Goal: Transaction & Acquisition: Purchase product/service

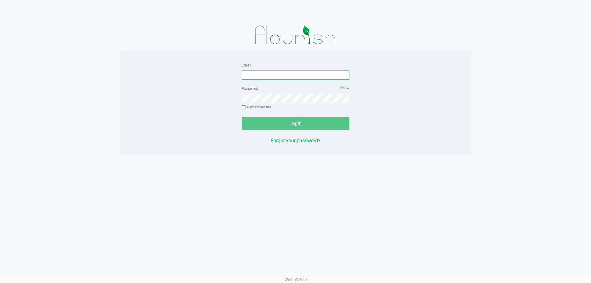
click at [255, 78] on input "Email" at bounding box center [296, 75] width 108 height 9
type input "mharrison@liveparallel.com"
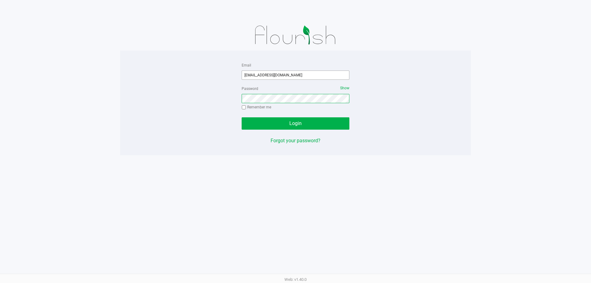
click at [242, 117] on button "Login" at bounding box center [296, 123] width 108 height 12
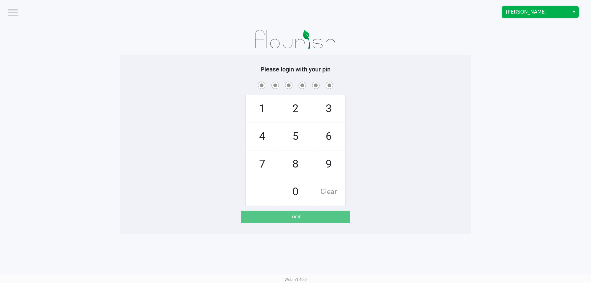
click at [557, 8] on span "Brandon WC" at bounding box center [535, 11] width 67 height 11
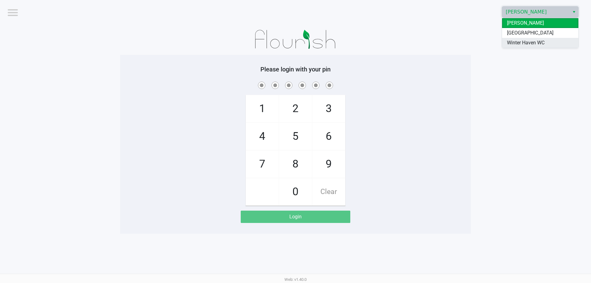
click at [546, 40] on li "Winter Haven WC" at bounding box center [540, 43] width 76 height 10
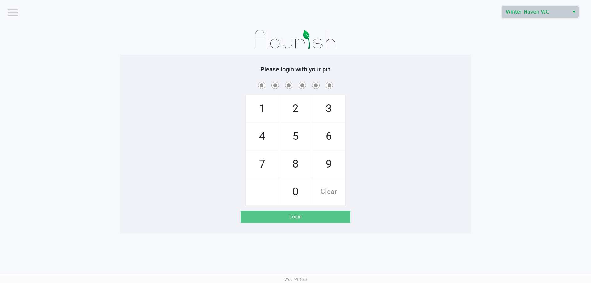
click at [503, 129] on app-pos-login-wrapper "Logout Winter Haven WC Please login with your pin 1 4 7 2 5 8 0 3 6 9 Clear Log…" at bounding box center [295, 117] width 591 height 234
click at [208, 135] on div "1 4 7 2 5 8 0 3 6 9 Clear" at bounding box center [295, 142] width 351 height 125
checkbox input "true"
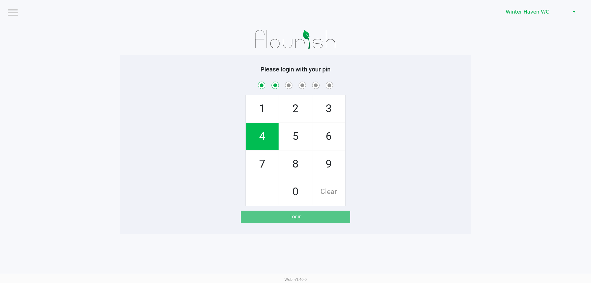
checkbox input "true"
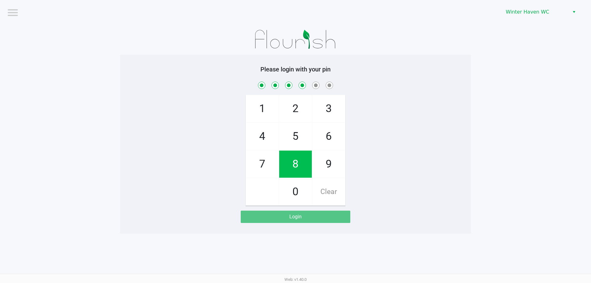
checkbox input "true"
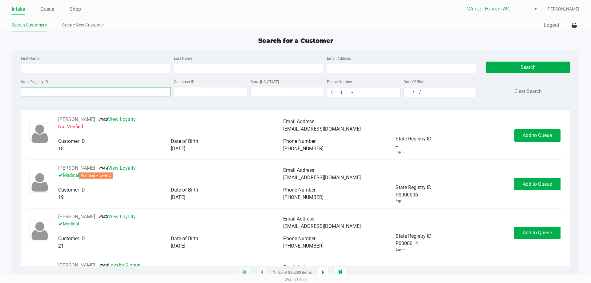
click at [115, 88] on input "State Registry ID" at bounding box center [96, 91] width 150 height 9
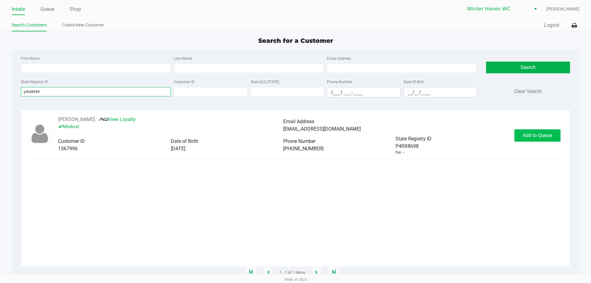
type input "p4rx8698"
click at [543, 135] on span "Add to Queue" at bounding box center [537, 135] width 29 height 6
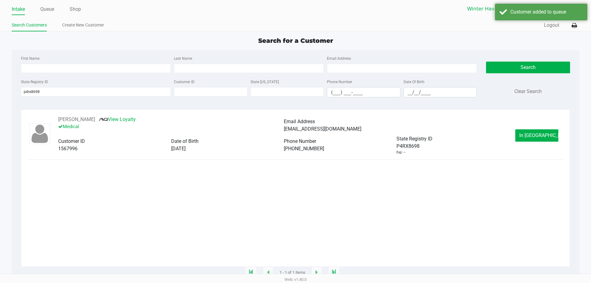
click at [544, 142] on div "Karina Fields View Loyalty Medical Email Address kbauck83@gmail.com Customer ID…" at bounding box center [295, 135] width 536 height 39
click at [513, 130] on div "Karina Fields View Loyalty Medical Email Address kbauck83@gmail.com Customer ID…" at bounding box center [283, 135] width 463 height 39
click at [542, 140] on button "In Queue" at bounding box center [536, 135] width 43 height 12
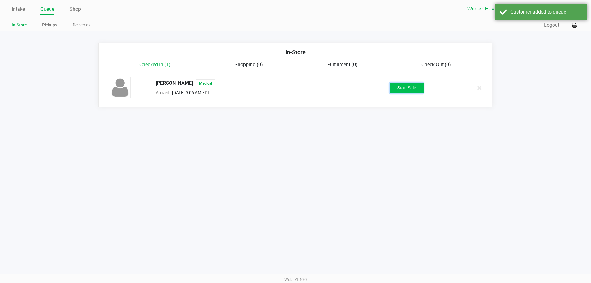
click at [402, 91] on button "Start Sale" at bounding box center [407, 88] width 34 height 11
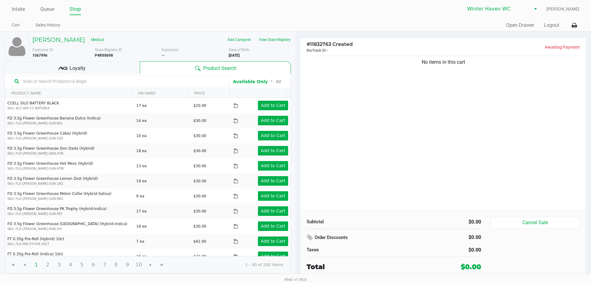
click at [148, 83] on input "text" at bounding box center [124, 81] width 206 height 9
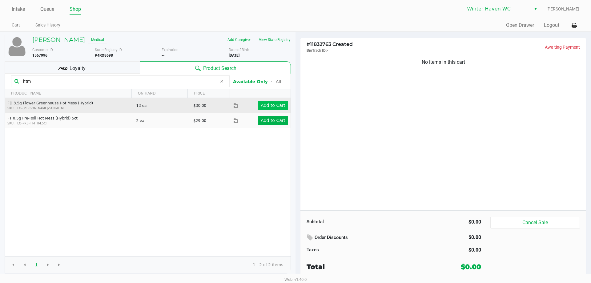
type input "htm"
click at [272, 105] on app-button-loader "Add to Cart" at bounding box center [273, 105] width 25 height 5
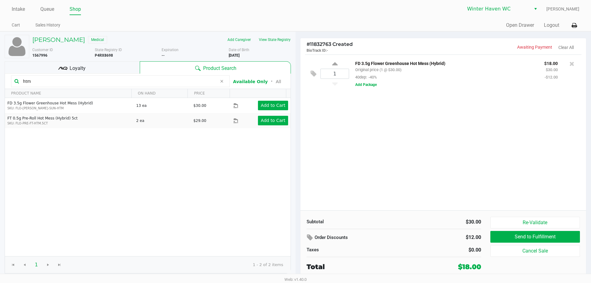
click at [73, 68] on span "Loyalty" at bounding box center [78, 68] width 16 height 7
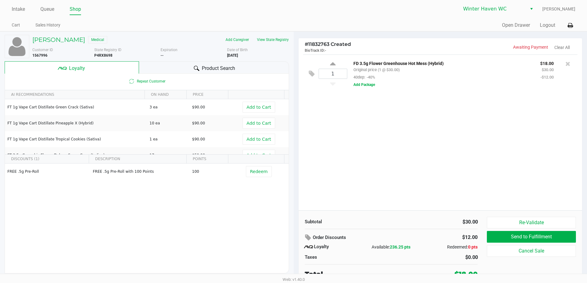
click at [208, 70] on span "Product Search" at bounding box center [218, 68] width 33 height 7
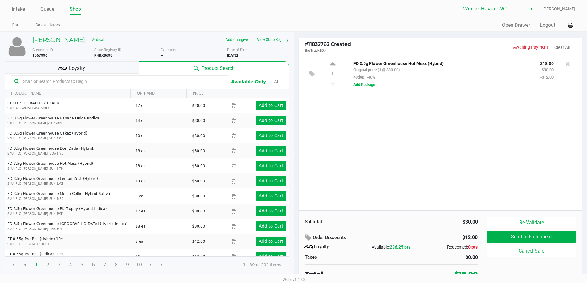
click at [408, 125] on div "1 FD 3.5g Flower Greenhouse Hot Mess (Hybrid) Original price (1 @ $30.00) 40dep…" at bounding box center [440, 132] width 284 height 156
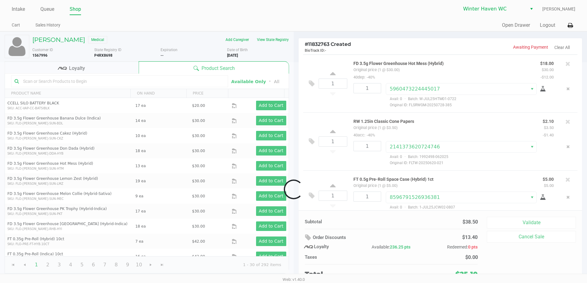
scroll to position [11, 0]
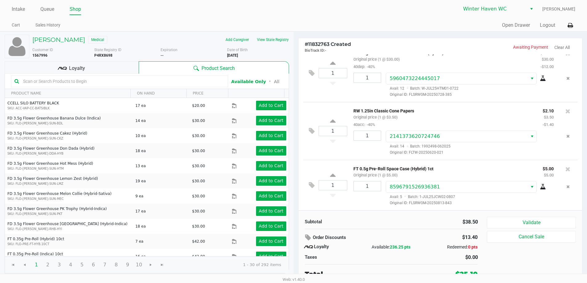
click at [61, 63] on div "Loyalty" at bounding box center [72, 67] width 134 height 12
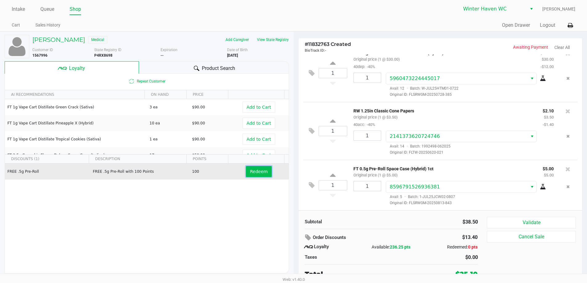
click at [255, 171] on span "Redeem" at bounding box center [259, 171] width 18 height 5
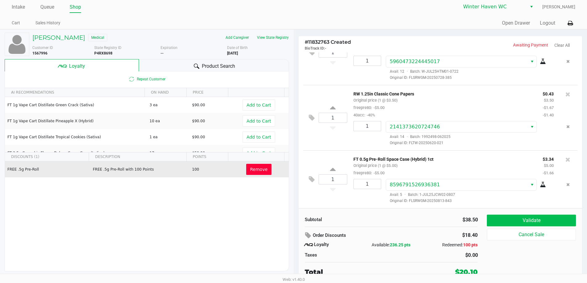
scroll to position [3, 0]
click at [530, 216] on button "Validate" at bounding box center [530, 220] width 89 height 12
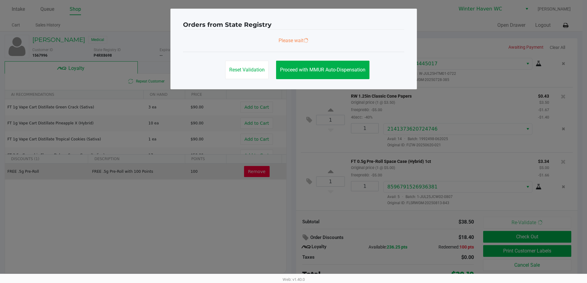
scroll to position [0, 0]
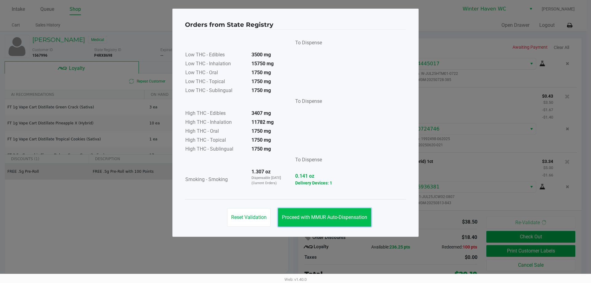
click at [357, 222] on button "Proceed with MMUR Auto-Dispensation" at bounding box center [324, 217] width 93 height 18
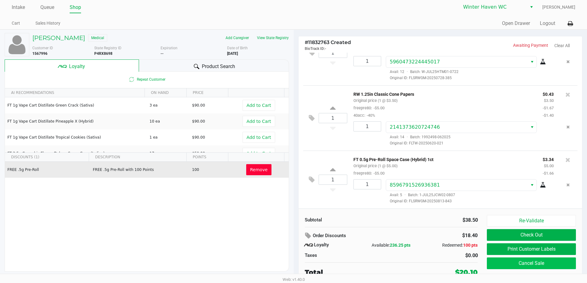
scroll to position [3, 0]
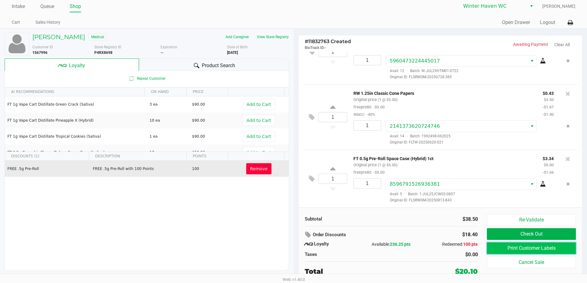
click at [539, 251] on button "Print Customer Labels" at bounding box center [530, 248] width 89 height 12
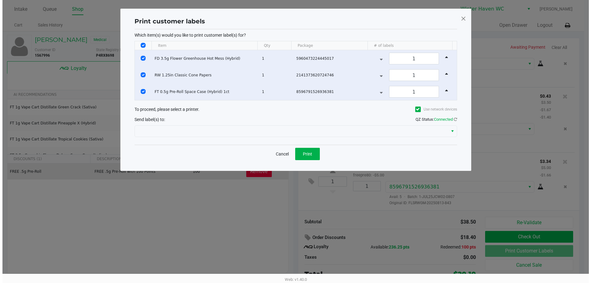
scroll to position [0, 0]
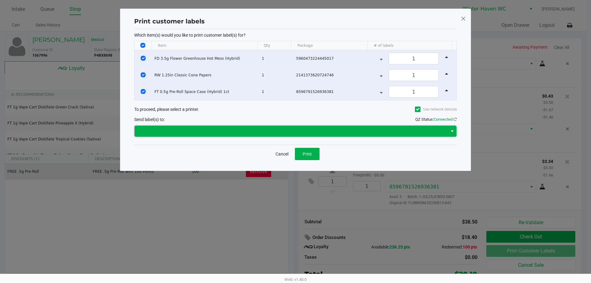
click at [291, 132] on span at bounding box center [291, 130] width 306 height 7
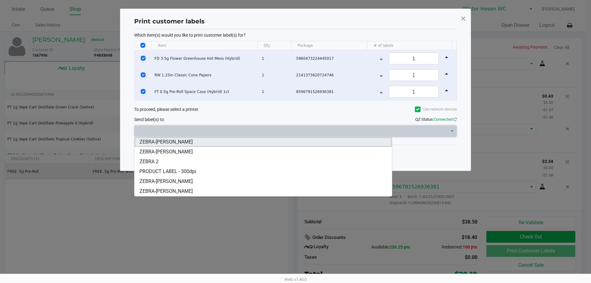
click at [170, 142] on span "ZEBRA-JAMES-OTTO" at bounding box center [165, 141] width 53 height 7
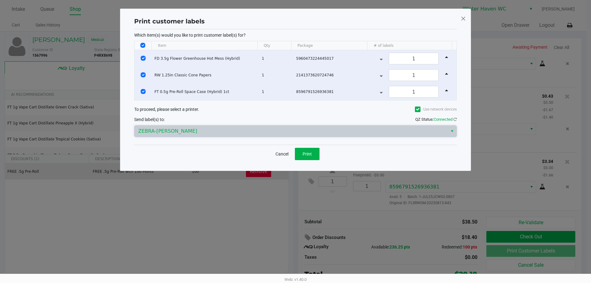
click at [180, 157] on div "Cancel Print" at bounding box center [295, 154] width 323 height 18
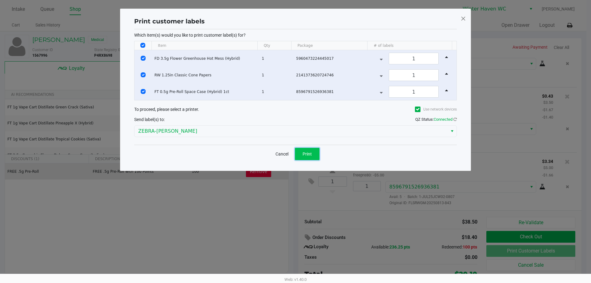
click at [305, 154] on span "Print" at bounding box center [307, 153] width 9 height 5
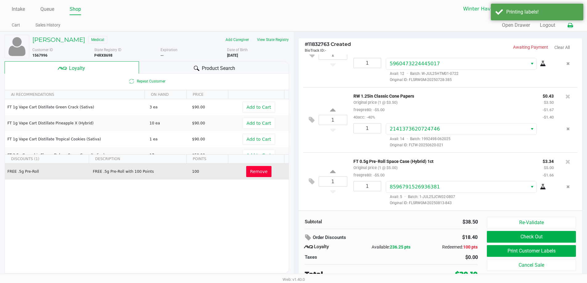
click at [568, 26] on icon at bounding box center [569, 25] width 5 height 4
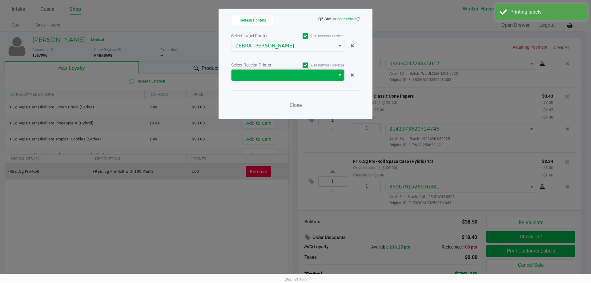
click at [279, 78] on span at bounding box center [283, 74] width 96 height 7
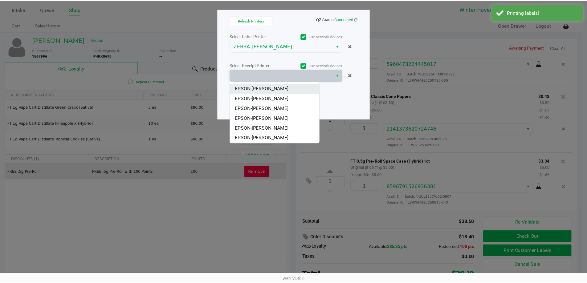
scroll to position [27, 0]
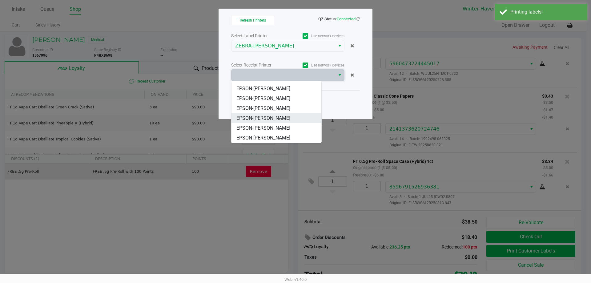
click at [273, 119] on span "EPSON-JAMES-OTTO" at bounding box center [263, 118] width 54 height 7
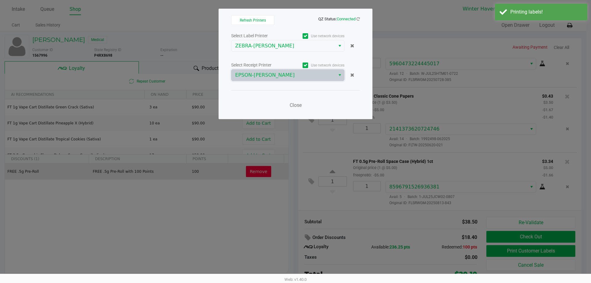
click at [254, 99] on div "Close" at bounding box center [295, 101] width 129 height 22
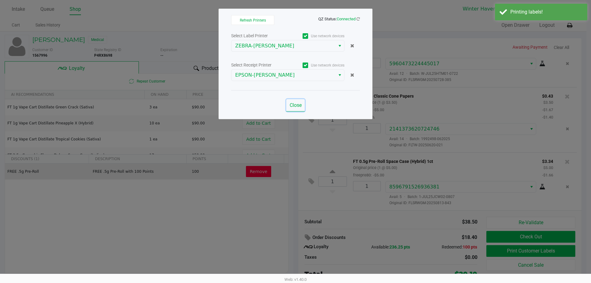
click at [300, 107] on span "Close" at bounding box center [296, 105] width 12 height 6
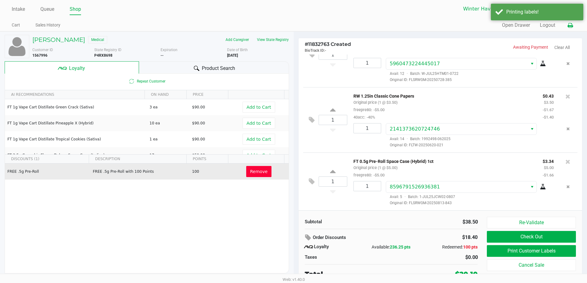
scroll to position [3, 0]
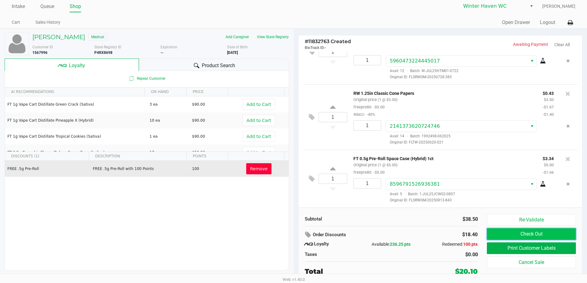
click at [540, 237] on button "Check Out" at bounding box center [530, 234] width 89 height 12
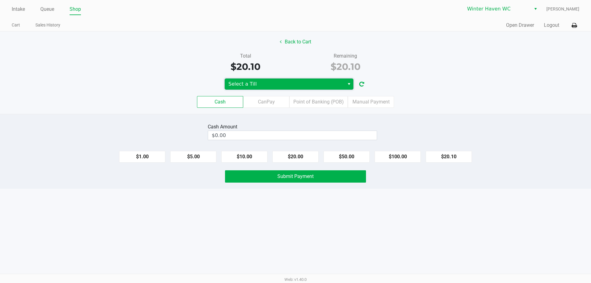
click at [310, 85] on span "Select a Till" at bounding box center [284, 83] width 112 height 7
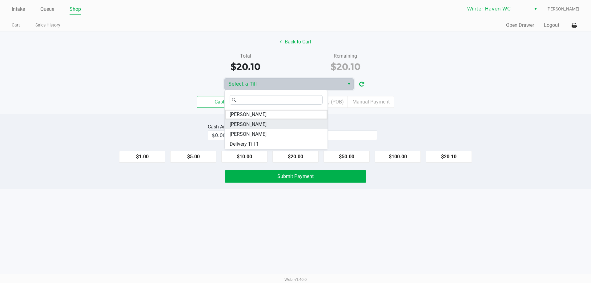
click at [248, 125] on span "JAMES-OTTO" at bounding box center [248, 124] width 37 height 7
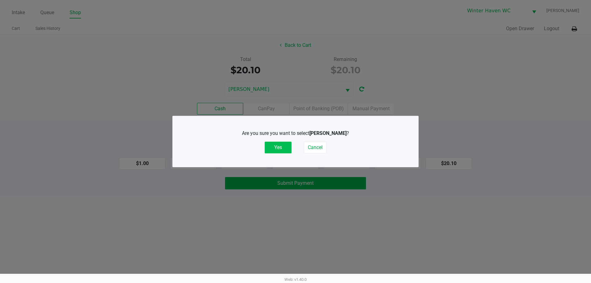
click at [284, 146] on button "Yes" at bounding box center [278, 148] width 27 height 12
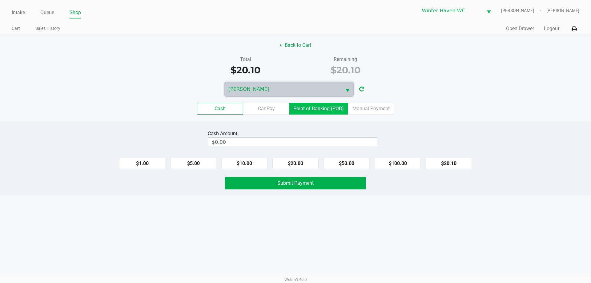
click at [328, 112] on label "Point of Banking (POB)" at bounding box center [318, 109] width 58 height 12
click at [0, 0] on 7 "Point of Banking (POB)" at bounding box center [0, 0] width 0 height 0
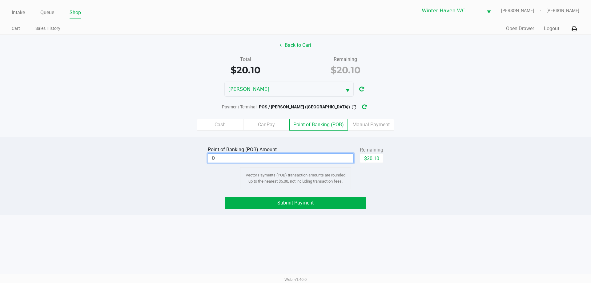
click at [293, 158] on input "0" at bounding box center [280, 158] width 145 height 9
click at [426, 204] on div "Submit Payment" at bounding box center [295, 203] width 600 height 12
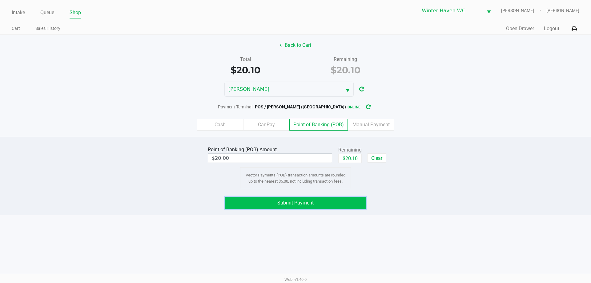
click at [305, 201] on span "Submit Payment" at bounding box center [295, 203] width 36 height 6
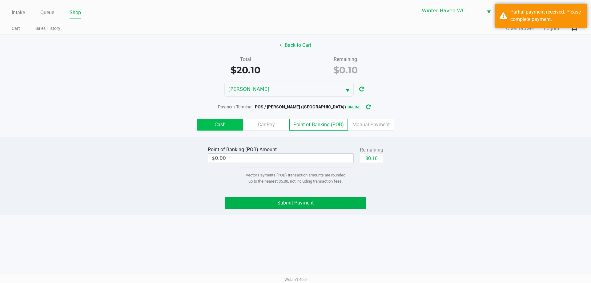
click at [219, 122] on label "Cash" at bounding box center [220, 125] width 46 height 12
click at [0, 0] on 0 "Cash" at bounding box center [0, 0] width 0 height 0
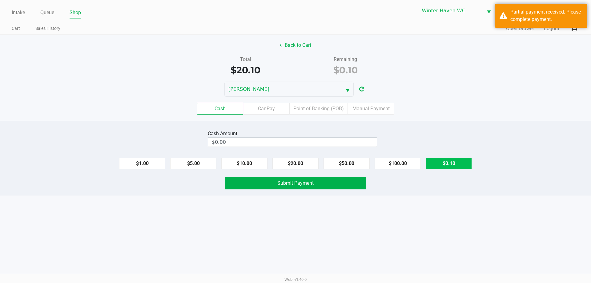
click at [464, 162] on button "$0.10" at bounding box center [449, 164] width 46 height 12
type input "$0.10"
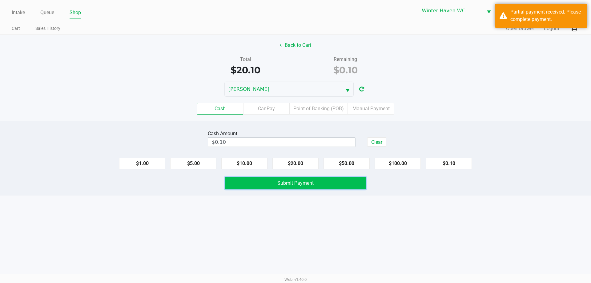
click at [327, 183] on button "Submit Payment" at bounding box center [295, 183] width 141 height 12
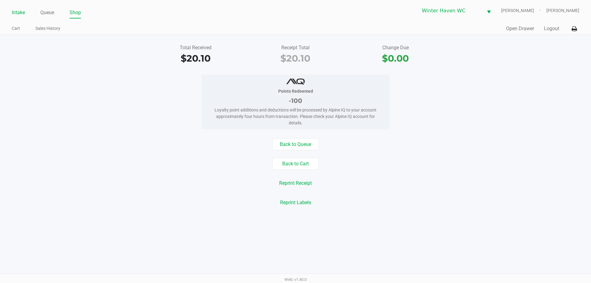
click at [15, 11] on link "Intake" at bounding box center [18, 12] width 13 height 9
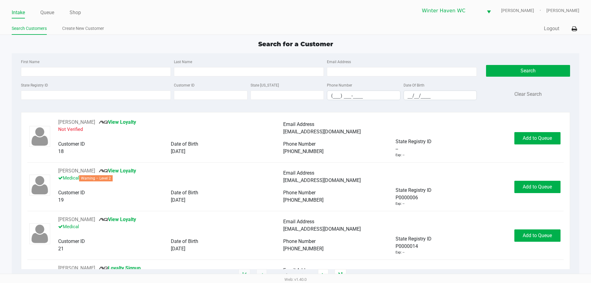
click at [195, 54] on div "First Name Last Name Email Address State Registry ID Customer ID State ID Phone…" at bounding box center [295, 81] width 558 height 56
click at [157, 50] on div "Search for a Customer First Name Last Name Email Address State Registry ID Cust…" at bounding box center [295, 157] width 567 height 236
click at [124, 93] on input "State Registry ID" at bounding box center [96, 95] width 150 height 9
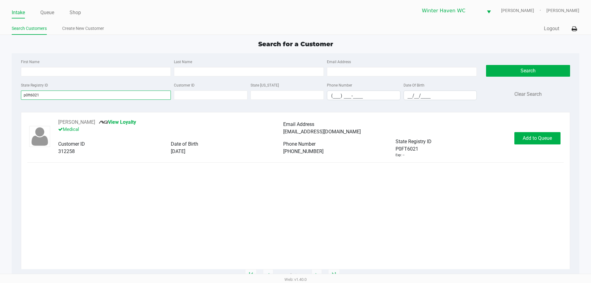
type input "p0ft6021"
click at [549, 133] on button "Add to Queue" at bounding box center [537, 138] width 46 height 12
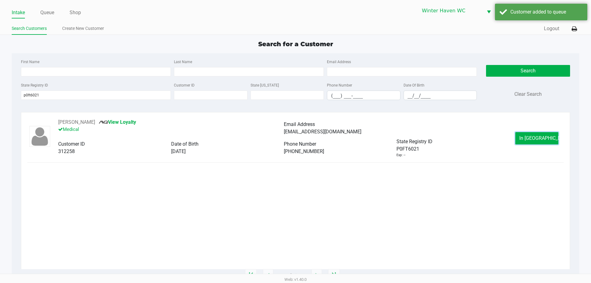
click at [550, 137] on button "In Queue" at bounding box center [536, 138] width 43 height 12
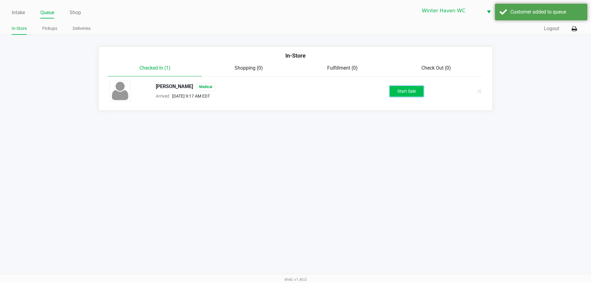
click at [417, 95] on button "Start Sale" at bounding box center [407, 91] width 34 height 11
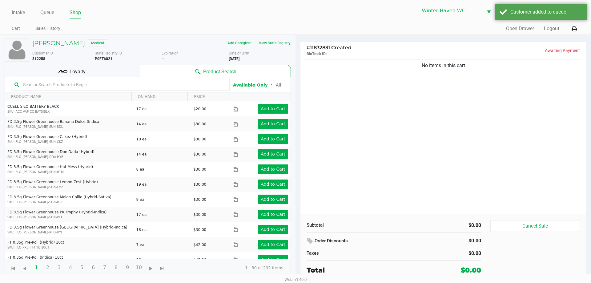
click at [74, 68] on span "Loyalty" at bounding box center [78, 71] width 16 height 7
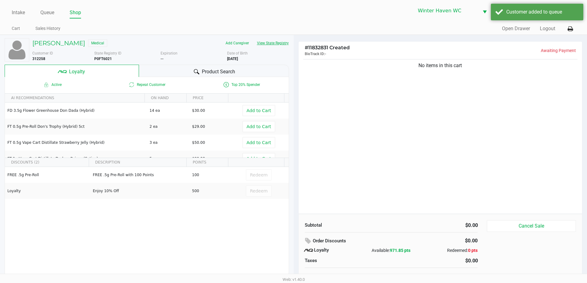
click at [283, 43] on button "View State Registry" at bounding box center [271, 43] width 36 height 10
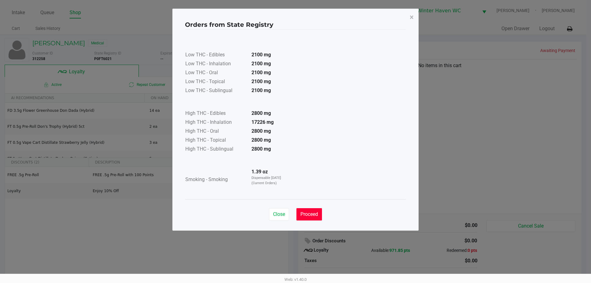
click at [317, 220] on button "Proceed" at bounding box center [309, 214] width 26 height 12
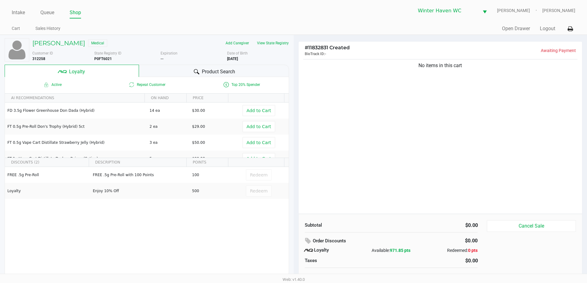
click at [215, 70] on span "Product Search" at bounding box center [218, 71] width 33 height 7
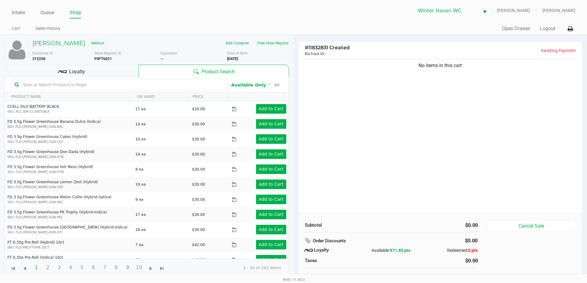
click at [111, 82] on input "text" at bounding box center [123, 84] width 204 height 9
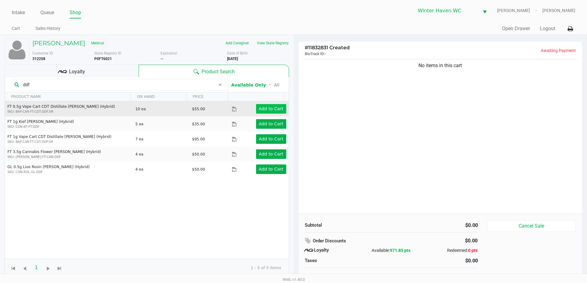
type input "ddf"
click at [266, 110] on app-button-loader "Add to Cart" at bounding box center [271, 108] width 25 height 5
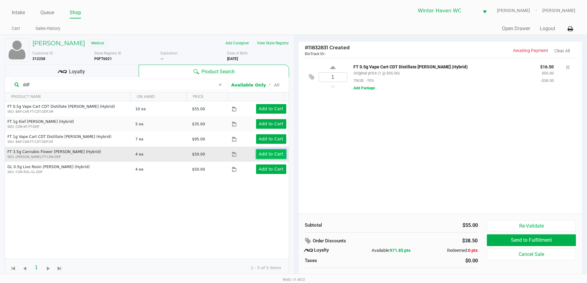
click at [267, 157] on button "Add to Cart" at bounding box center [271, 154] width 30 height 10
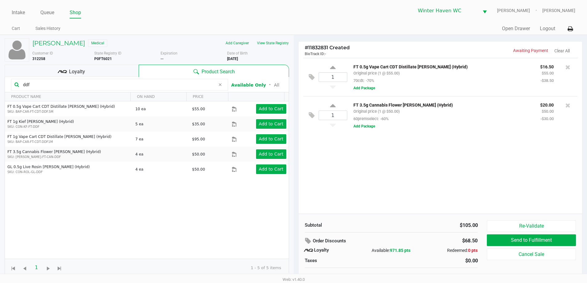
click at [567, 66] on icon at bounding box center [567, 67] width 5 height 6
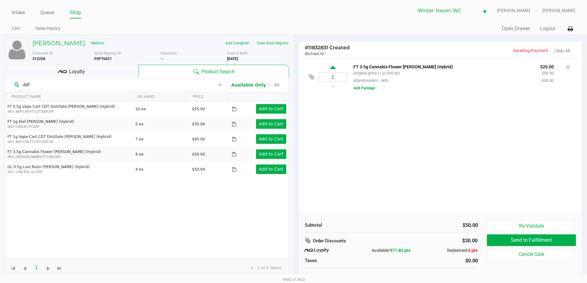
click at [331, 67] on icon at bounding box center [333, 69] width 6 height 8
type input "2"
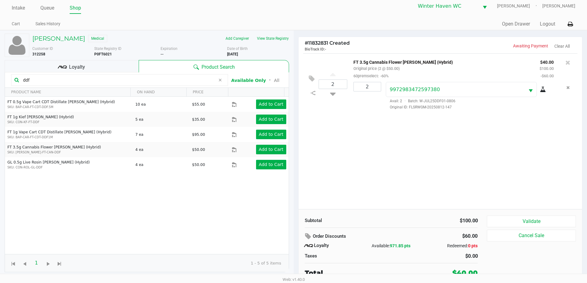
scroll to position [6, 0]
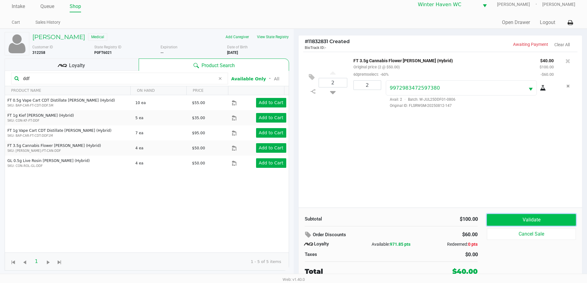
click at [544, 220] on button "Validate" at bounding box center [530, 220] width 89 height 12
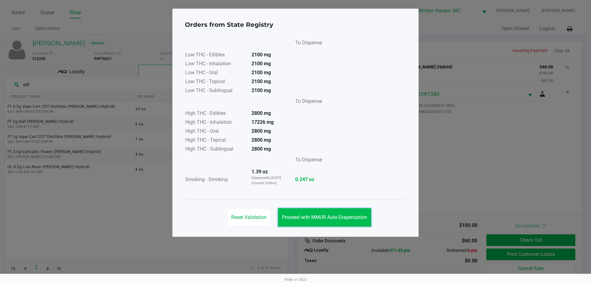
click at [339, 217] on span "Proceed with MMUR Auto-Dispensation" at bounding box center [324, 217] width 85 height 6
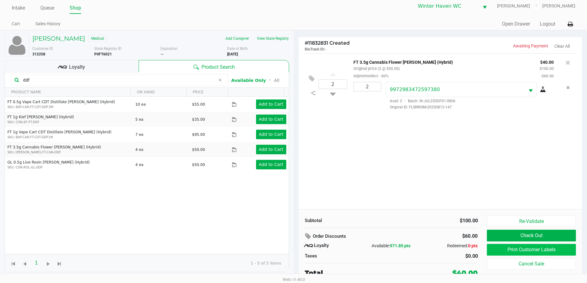
scroll to position [6, 0]
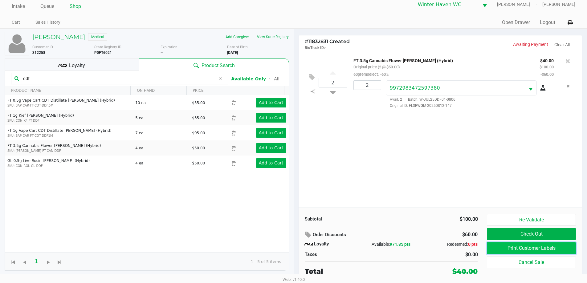
click at [492, 244] on button "Print Customer Labels" at bounding box center [530, 248] width 89 height 12
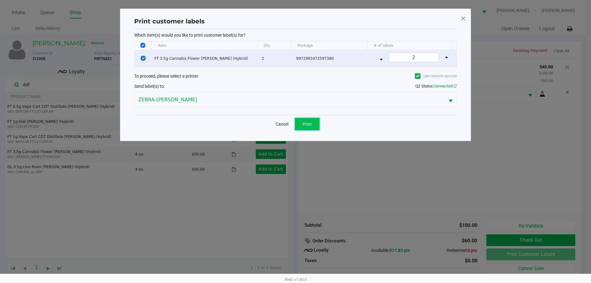
click at [316, 123] on button "Print" at bounding box center [307, 124] width 25 height 12
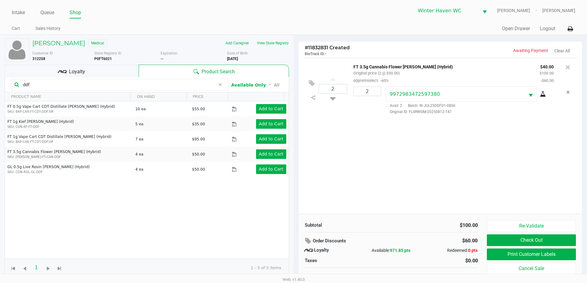
scroll to position [6, 0]
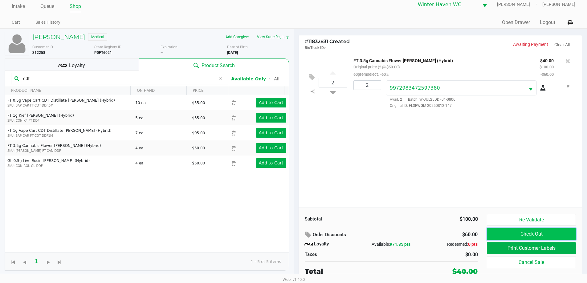
click at [506, 235] on button "Check Out" at bounding box center [530, 234] width 89 height 12
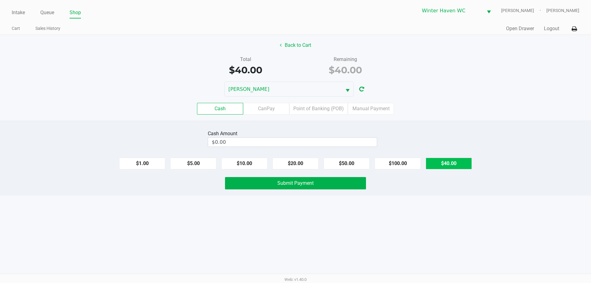
click at [447, 162] on button "$40.00" at bounding box center [449, 164] width 46 height 12
type input "$40.00"
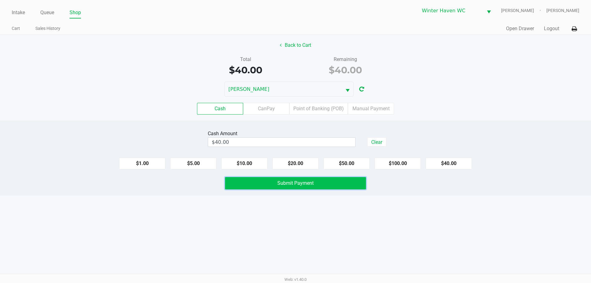
click at [298, 183] on span "Submit Payment" at bounding box center [295, 183] width 36 height 6
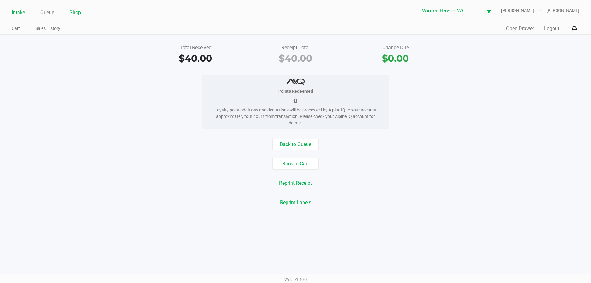
click at [21, 12] on link "Intake" at bounding box center [18, 12] width 13 height 9
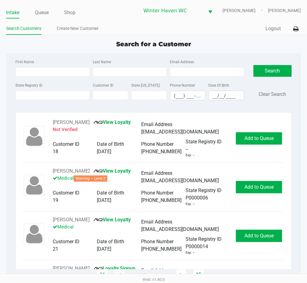
click at [40, 5] on div "Intake Queue Shop Winter Haven WC JAMES-OTTO Micah Harrison" at bounding box center [153, 10] width 294 height 15
click at [45, 11] on link "Queue" at bounding box center [42, 12] width 14 height 9
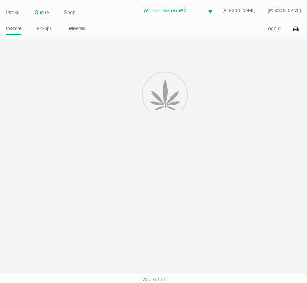
click at [49, 28] on link "Pickups" at bounding box center [44, 29] width 15 height 8
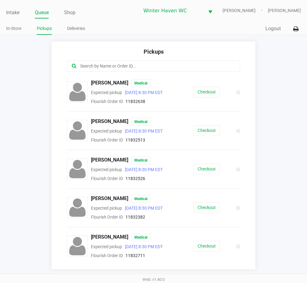
click at [144, 68] on input "text" at bounding box center [152, 65] width 147 height 7
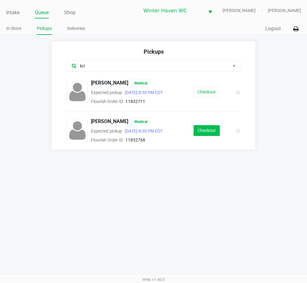
type input "kri"
click at [201, 126] on button "Checkout" at bounding box center [206, 130] width 26 height 11
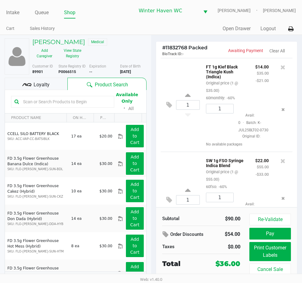
scroll to position [55, 0]
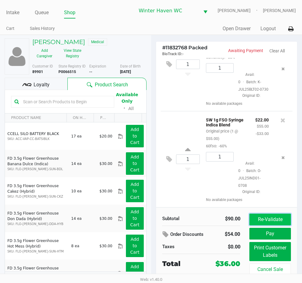
click at [282, 221] on button "Re-Validate" at bounding box center [269, 219] width 41 height 12
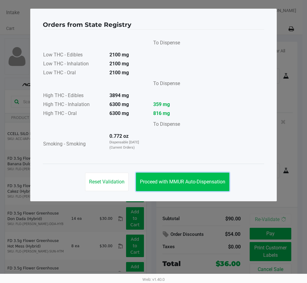
click at [202, 186] on button "Proceed with MMUR Auto-Dispensation" at bounding box center [182, 181] width 93 height 18
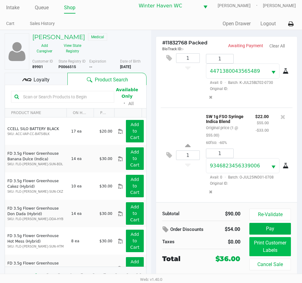
scroll to position [10, 0]
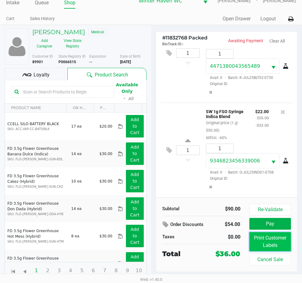
click at [270, 243] on button "Print Customer Labels" at bounding box center [269, 241] width 41 height 19
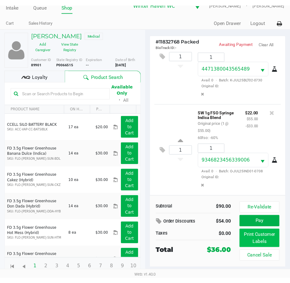
scroll to position [0, 0]
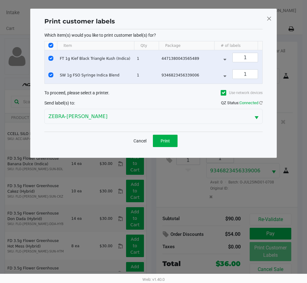
click at [166, 138] on div "Cancel Print" at bounding box center [153, 140] width 218 height 18
click at [166, 142] on button "Print" at bounding box center [165, 141] width 25 height 12
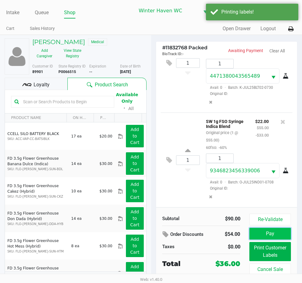
click at [272, 233] on button "Pay" at bounding box center [269, 234] width 41 height 12
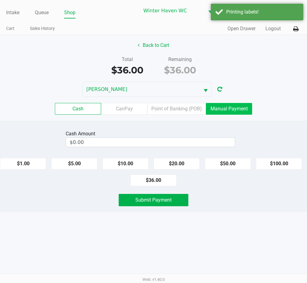
click at [229, 111] on label "Manual Payment" at bounding box center [229, 109] width 46 height 12
click at [0, 0] on 8 "Manual Payment" at bounding box center [0, 0] width 0 height 0
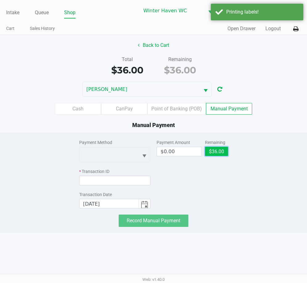
click at [219, 152] on button "$36.00" at bounding box center [216, 151] width 23 height 9
type input "$36.00"
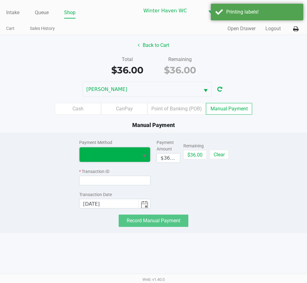
click at [105, 158] on span at bounding box center [109, 154] width 52 height 7
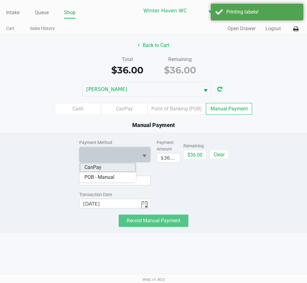
click at [103, 167] on li "CanPay" at bounding box center [107, 167] width 57 height 10
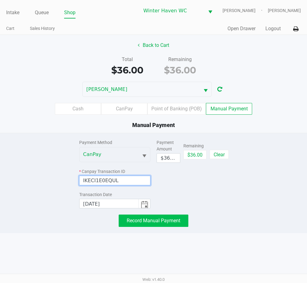
type input "IKECI1E0EQUL"
click at [160, 223] on button "Record Manual Payment" at bounding box center [154, 220] width 70 height 12
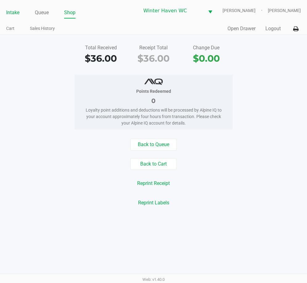
click at [15, 11] on link "Intake" at bounding box center [12, 12] width 13 height 9
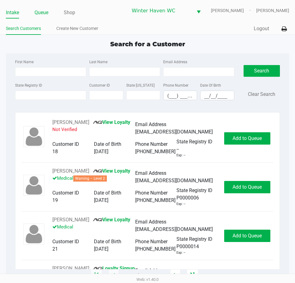
click at [46, 12] on link "Queue" at bounding box center [41, 12] width 14 height 9
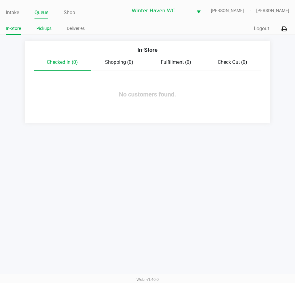
click at [41, 27] on link "Pickups" at bounding box center [43, 29] width 15 height 8
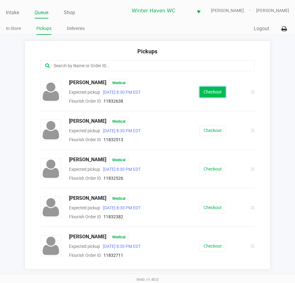
click at [204, 92] on button "Checkout" at bounding box center [213, 92] width 26 height 11
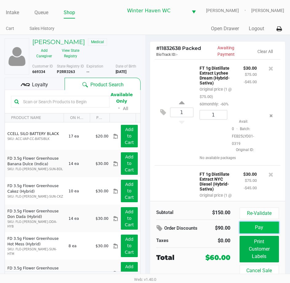
click at [261, 226] on button "Pay" at bounding box center [259, 227] width 39 height 12
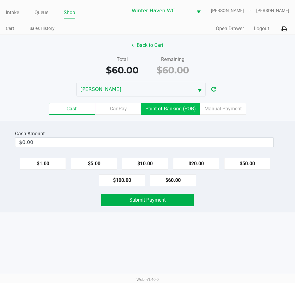
click at [166, 107] on label "Point of Banking (POB)" at bounding box center [170, 109] width 58 height 12
click at [0, 0] on 7 "Point of Banking (POB)" at bounding box center [0, 0] width 0 height 0
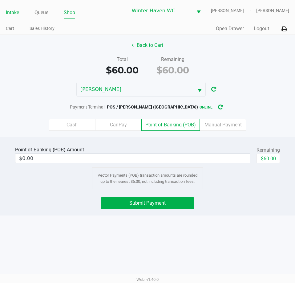
click at [16, 12] on link "Intake" at bounding box center [12, 12] width 13 height 9
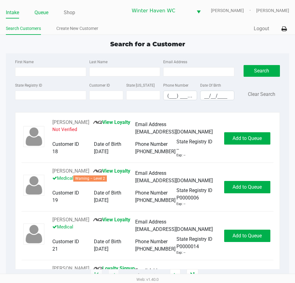
click at [44, 17] on li "Queue" at bounding box center [41, 13] width 14 height 11
click at [44, 17] on link "Queue" at bounding box center [41, 12] width 14 height 9
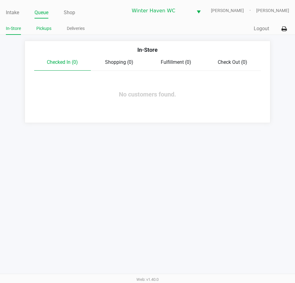
click at [44, 29] on link "Pickups" at bounding box center [43, 29] width 15 height 8
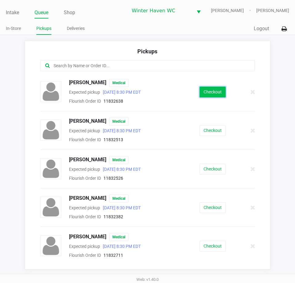
click at [216, 91] on button "Checkout" at bounding box center [213, 92] width 26 height 11
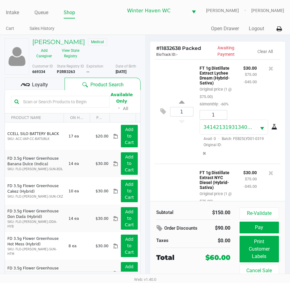
click at [44, 86] on span "Loyalty" at bounding box center [40, 84] width 16 height 7
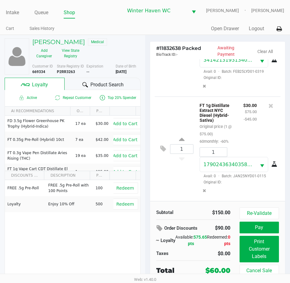
scroll to position [10, 0]
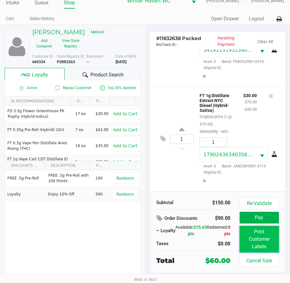
click at [255, 233] on button "Print Customer Labels" at bounding box center [259, 239] width 39 height 26
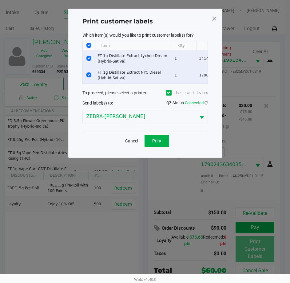
scroll to position [0, 0]
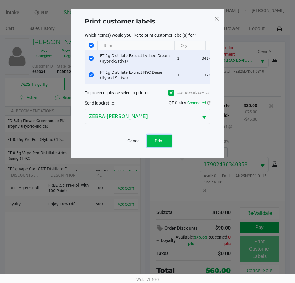
click at [159, 143] on span "Print" at bounding box center [159, 140] width 9 height 5
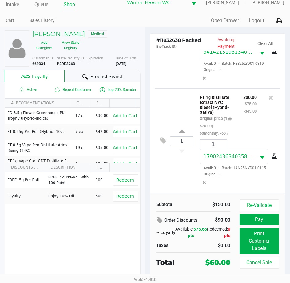
scroll to position [10, 0]
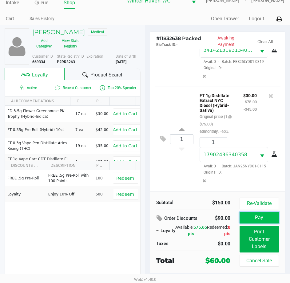
click at [273, 213] on button "Pay" at bounding box center [259, 218] width 39 height 12
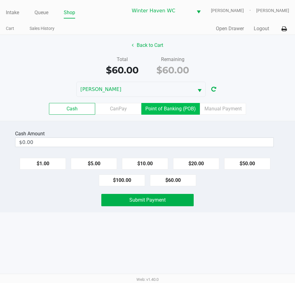
click at [163, 111] on label "Point of Banking (POB)" at bounding box center [170, 109] width 58 height 12
click at [0, 0] on 7 "Point of Banking (POB)" at bounding box center [0, 0] width 0 height 0
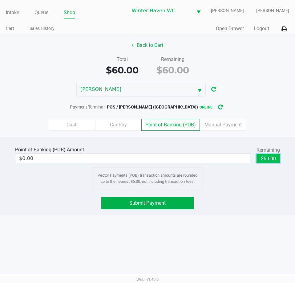
click at [264, 156] on button "$60.00" at bounding box center [267, 158] width 23 height 9
type input "$60.00"
click at [151, 195] on div "Point of Banking (POB) Amount $60.00 Remaining $60.00 Clear Vector Payments (PO…" at bounding box center [147, 176] width 295 height 79
click at [151, 196] on div "Point of Banking (POB) Amount $60.00 Remaining $60.00 Clear Vector Payments (PO…" at bounding box center [147, 176] width 295 height 79
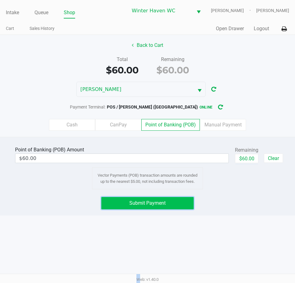
click at [152, 199] on button "Submit Payment" at bounding box center [147, 203] width 92 height 12
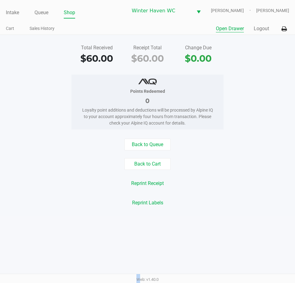
click at [226, 26] on button "Open Drawer" at bounding box center [230, 28] width 28 height 7
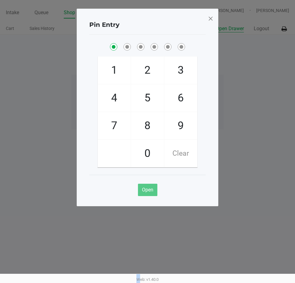
checkbox input "true"
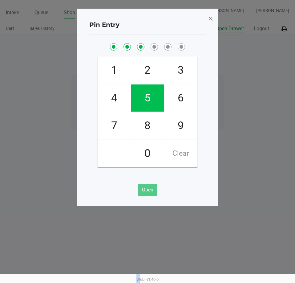
checkbox input "true"
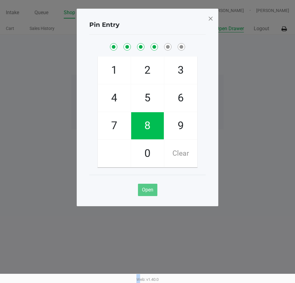
checkbox input "true"
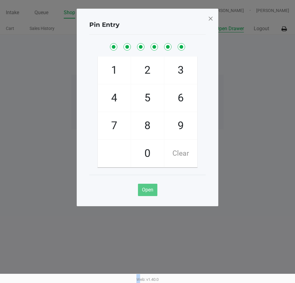
checkbox input "true"
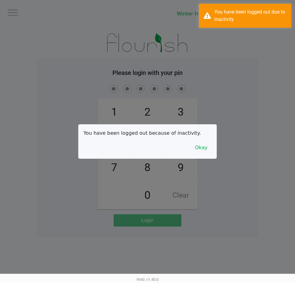
click at [238, 96] on div at bounding box center [147, 141] width 295 height 283
checkbox input "true"
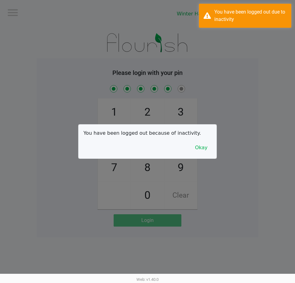
checkbox input "true"
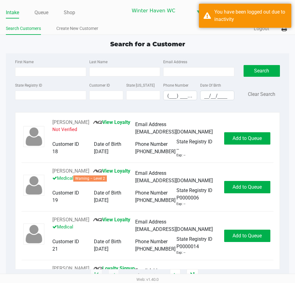
click at [50, 15] on ul "Intake Queue Shop" at bounding box center [67, 13] width 122 height 10
click at [41, 11] on link "Queue" at bounding box center [41, 12] width 14 height 9
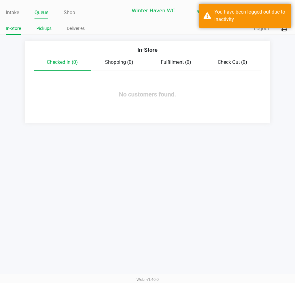
click at [45, 25] on link "Pickups" at bounding box center [43, 29] width 15 height 8
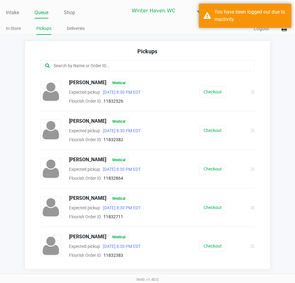
click at [127, 69] on input "text" at bounding box center [145, 65] width 184 height 7
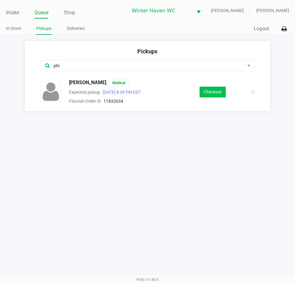
type input "phi"
click at [213, 87] on button "Checkout" at bounding box center [213, 92] width 26 height 11
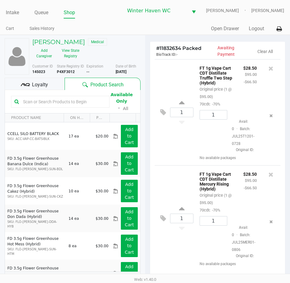
click at [42, 85] on span "Loyalty" at bounding box center [40, 84] width 16 height 7
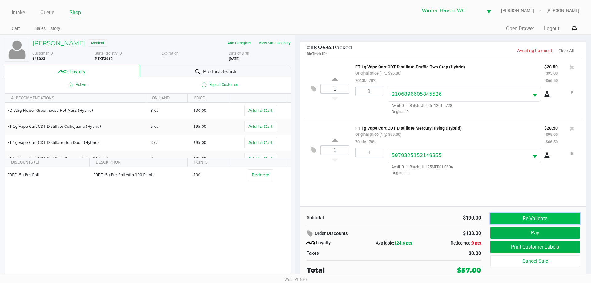
click at [501, 220] on button "Re-Validate" at bounding box center [535, 219] width 90 height 12
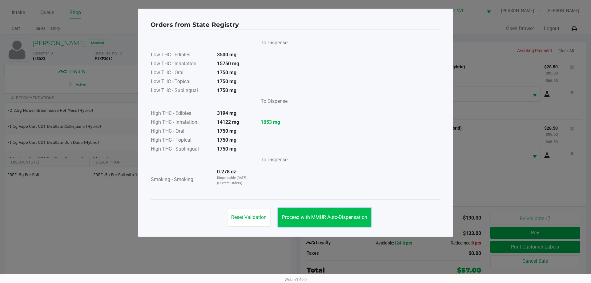
click at [342, 213] on button "Proceed with MMUR Auto-Dispensation" at bounding box center [324, 217] width 93 height 18
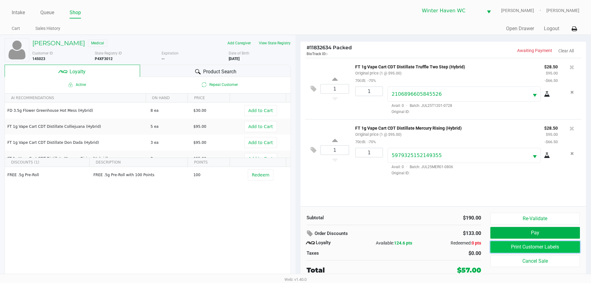
click at [511, 248] on button "Print Customer Labels" at bounding box center [535, 247] width 90 height 12
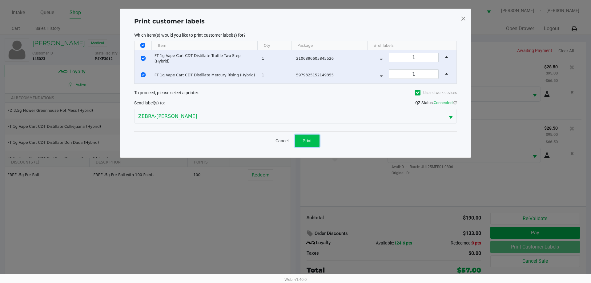
click at [304, 137] on button "Print" at bounding box center [307, 141] width 25 height 12
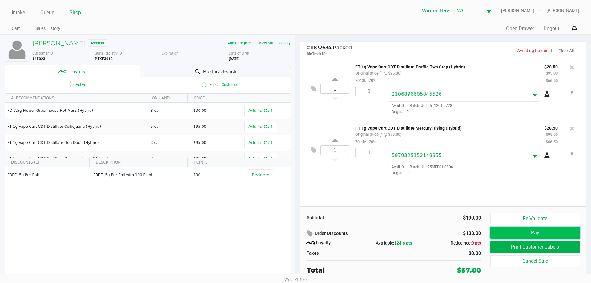
click at [511, 234] on button "Pay" at bounding box center [535, 233] width 90 height 12
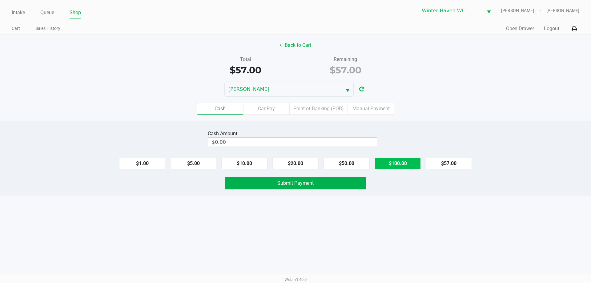
click at [396, 166] on button "$100.00" at bounding box center [398, 164] width 46 height 12
type input "$100.00"
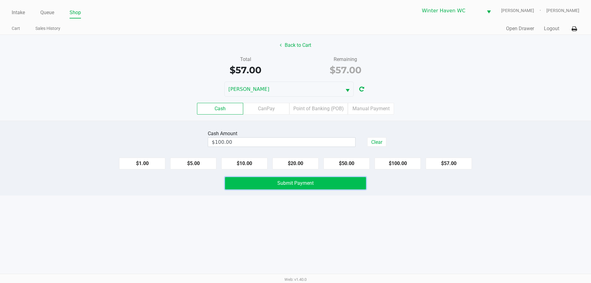
click at [304, 185] on span "Submit Payment" at bounding box center [295, 183] width 36 height 6
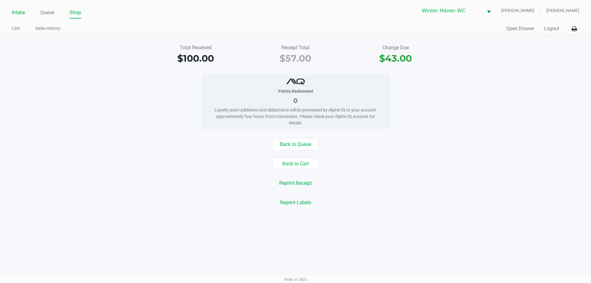
click at [18, 13] on link "Intake" at bounding box center [18, 12] width 13 height 9
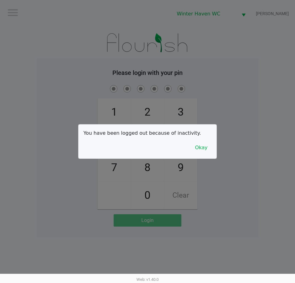
click at [211, 81] on div at bounding box center [147, 141] width 295 height 283
checkbox input "true"
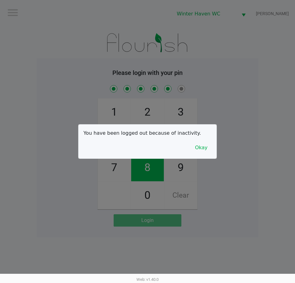
checkbox input "true"
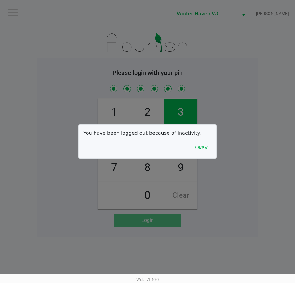
checkbox input "true"
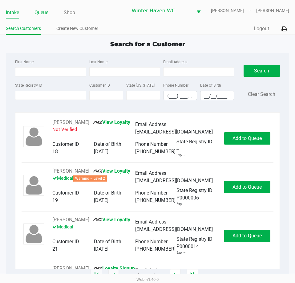
click at [44, 15] on link "Queue" at bounding box center [41, 12] width 14 height 9
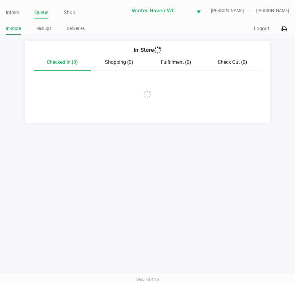
click at [44, 24] on li "Pickups" at bounding box center [43, 29] width 15 height 11
click at [45, 24] on li "Pickups" at bounding box center [43, 29] width 15 height 11
click at [45, 25] on link "Pickups" at bounding box center [43, 29] width 15 height 8
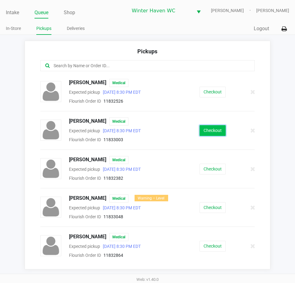
click at [207, 133] on button "Checkout" at bounding box center [213, 130] width 26 height 11
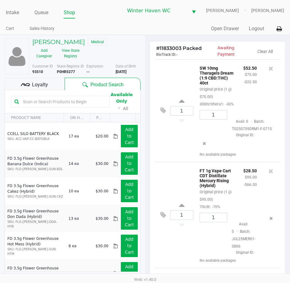
click at [47, 81] on span "Loyalty" at bounding box center [40, 84] width 16 height 7
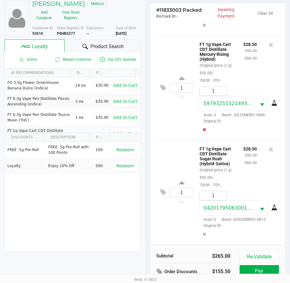
scroll to position [82, 0]
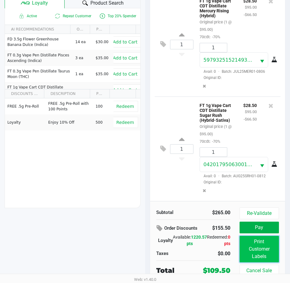
click at [250, 244] on button "Print Customer Labels" at bounding box center [259, 249] width 39 height 26
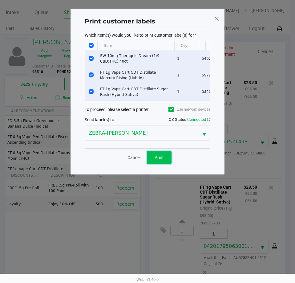
click at [166, 158] on button "Print" at bounding box center [159, 157] width 25 height 12
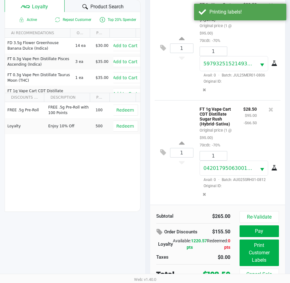
scroll to position [82, 0]
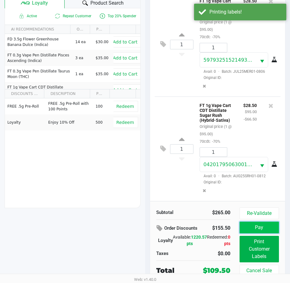
click at [266, 228] on button "Pay" at bounding box center [259, 227] width 39 height 12
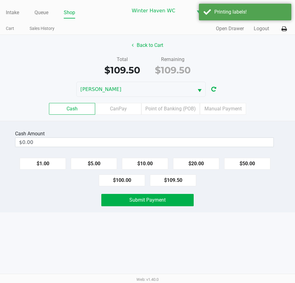
click at [214, 103] on div "Cash CanPay Point of Banking (POB) Manual Payment" at bounding box center [147, 109] width 304 height 24
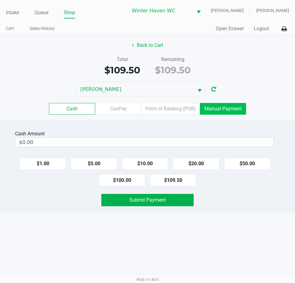
click at [216, 103] on label "Manual Payment" at bounding box center [223, 109] width 46 height 12
click at [0, 0] on 8 "Manual Payment" at bounding box center [0, 0] width 0 height 0
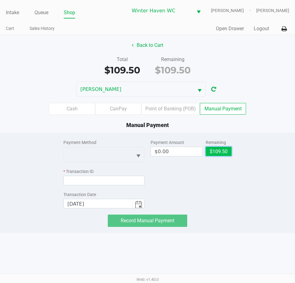
click at [224, 153] on button "$109.50" at bounding box center [219, 151] width 26 height 9
type input "$109.50"
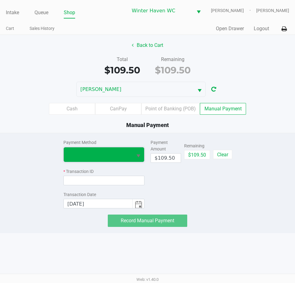
click at [111, 158] on span at bounding box center [97, 154] width 61 height 7
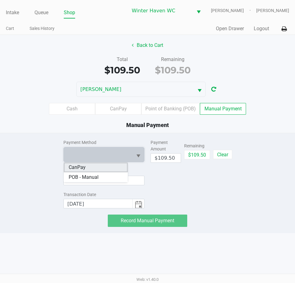
click at [97, 164] on li "CanPay" at bounding box center [96, 167] width 64 height 10
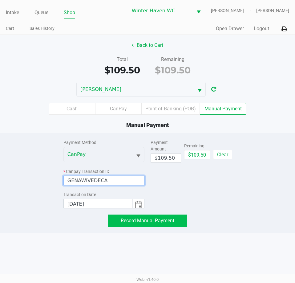
type input "GENAWIVEDECA"
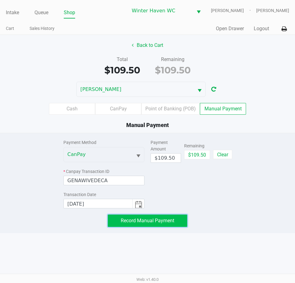
click at [166, 220] on span "Record Manual Payment" at bounding box center [148, 220] width 54 height 6
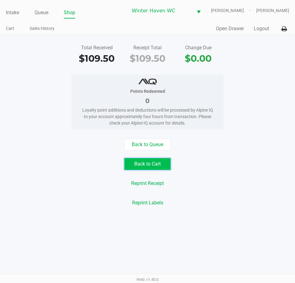
click at [153, 164] on button "Back to Cart" at bounding box center [147, 164] width 46 height 12
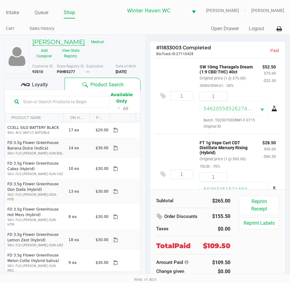
click at [69, 40] on h5 "CHRISTOPHER COOK" at bounding box center [58, 41] width 53 height 7
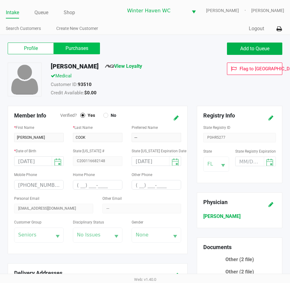
click at [87, 53] on label "Purchases" at bounding box center [77, 48] width 46 height 12
click at [0, 0] on 1 "Purchases" at bounding box center [0, 0] width 0 height 0
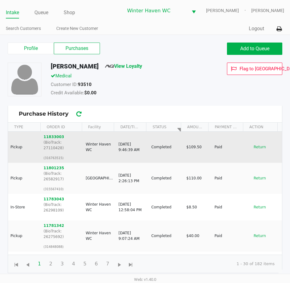
drag, startPoint x: 65, startPoint y: 136, endPoint x: 42, endPoint y: 137, distance: 23.1
click at [42, 137] on td "11833003 (BioTrack: 27110428) (316763515)" at bounding box center [62, 146] width 42 height 31
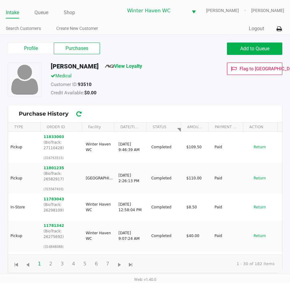
copy button "11833003"
click at [39, 12] on link "Queue" at bounding box center [41, 12] width 14 height 9
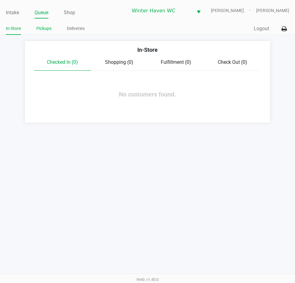
click at [45, 29] on link "Pickups" at bounding box center [43, 29] width 15 height 8
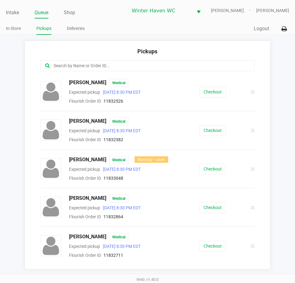
click at [99, 69] on input "text" at bounding box center [145, 65] width 184 height 7
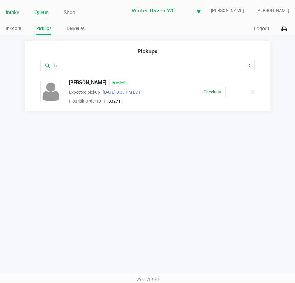
type input "kri"
click at [15, 11] on link "Intake" at bounding box center [12, 12] width 13 height 9
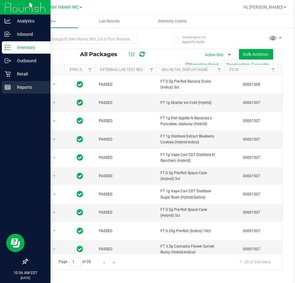
click at [18, 89] on p "Reports" at bounding box center [29, 86] width 37 height 7
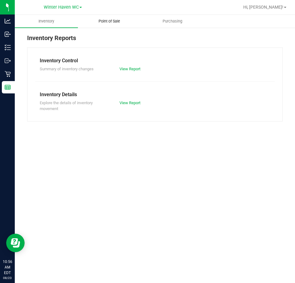
click at [114, 22] on span "Point of Sale" at bounding box center [109, 21] width 38 height 6
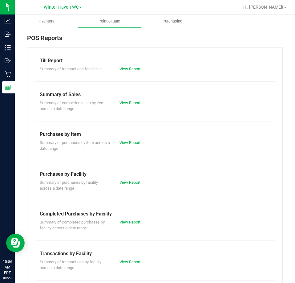
click at [134, 223] on link "View Report" at bounding box center [129, 222] width 21 height 5
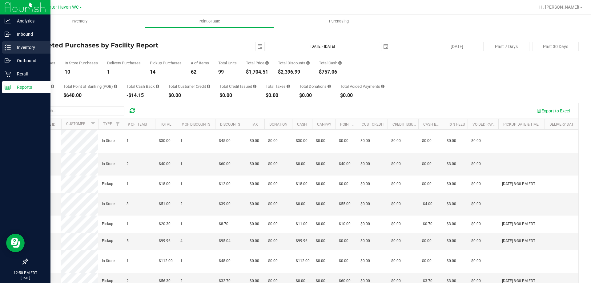
click at [11, 46] on p "Inventory" at bounding box center [29, 47] width 37 height 7
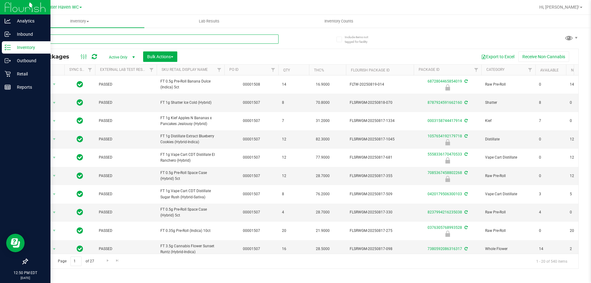
click at [181, 38] on input "text" at bounding box center [153, 38] width 252 height 9
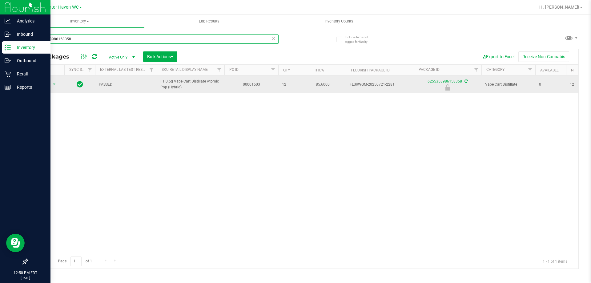
type input "6255353986158358"
click at [50, 85] on span "Action" at bounding box center [42, 84] width 17 height 9
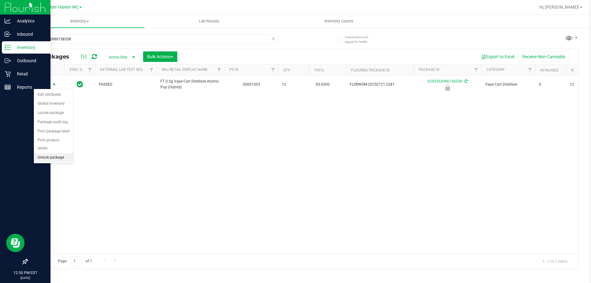
click at [57, 153] on li "Unlock package" at bounding box center [53, 157] width 39 height 9
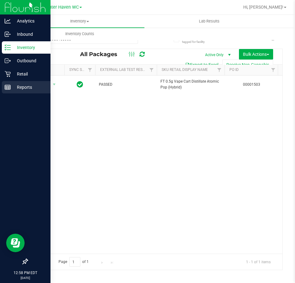
click at [13, 83] on p "Reports" at bounding box center [29, 86] width 37 height 7
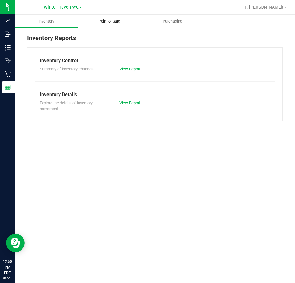
click at [109, 21] on span "Point of Sale" at bounding box center [109, 21] width 38 height 6
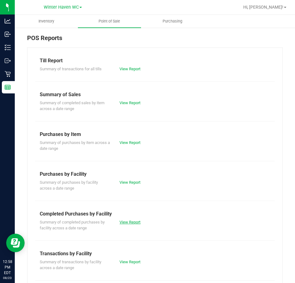
click at [123, 222] on link "View Report" at bounding box center [129, 222] width 21 height 5
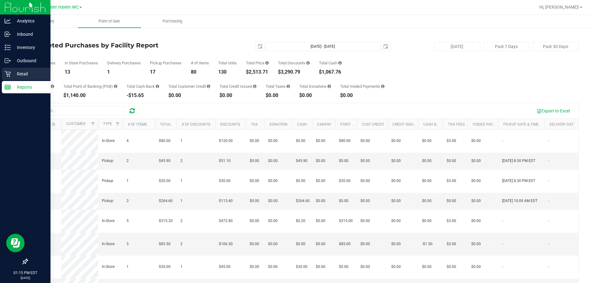
click at [8, 75] on icon at bounding box center [8, 74] width 6 height 6
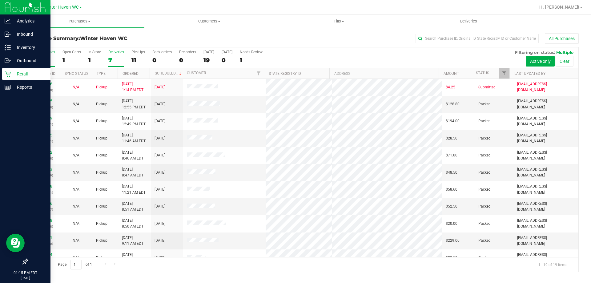
click at [107, 62] on div "All Purchases 19 Open Carts 1 In Store 1 Deliveries 7 PickUps 11 Back-orders 0 …" at bounding box center [302, 57] width 551 height 21
click at [109, 58] on div "7" at bounding box center [116, 60] width 16 height 7
click at [0, 0] on input "Deliveries 7" at bounding box center [0, 0] width 0 height 0
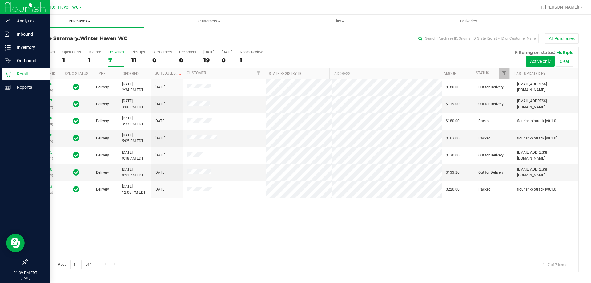
click at [75, 18] on uib-tab-heading "Purchases Summary of purchases Fulfillment All purchases" at bounding box center [80, 21] width 130 height 13
click at [76, 42] on li "Fulfillment" at bounding box center [80, 44] width 130 height 7
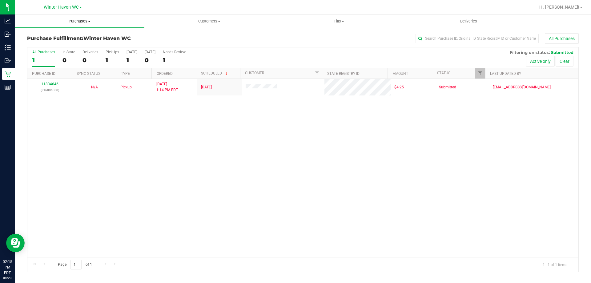
click at [72, 24] on span "Purchases" at bounding box center [80, 21] width 130 height 6
click at [72, 40] on li "Summary of purchases" at bounding box center [80, 37] width 130 height 7
click at [306, 41] on input "text" at bounding box center [477, 38] width 123 height 9
type input "[PERSON_NAME]"
click at [306, 62] on button "Clear" at bounding box center [565, 61] width 18 height 10
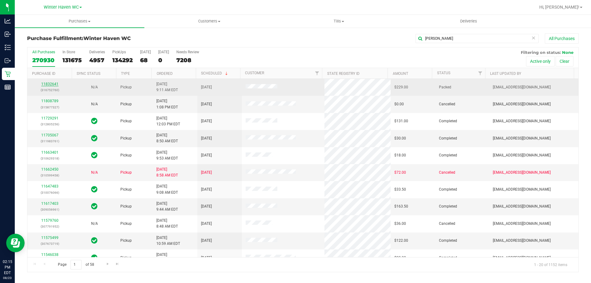
click at [54, 84] on link "11832641" at bounding box center [49, 84] width 17 height 4
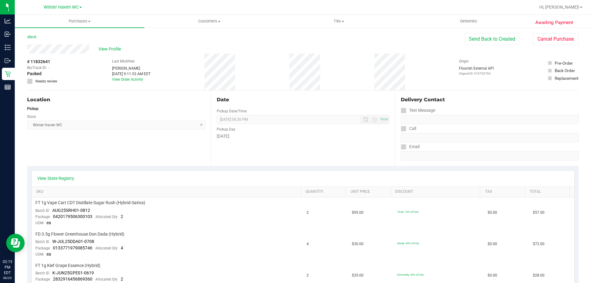
scroll to position [185, 0]
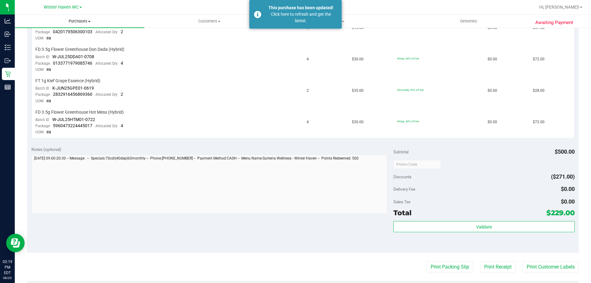
click at [89, 21] on span at bounding box center [89, 21] width 2 height 1
click at [73, 43] on li "Fulfillment" at bounding box center [80, 44] width 130 height 7
